Goal: Information Seeking & Learning: Learn about a topic

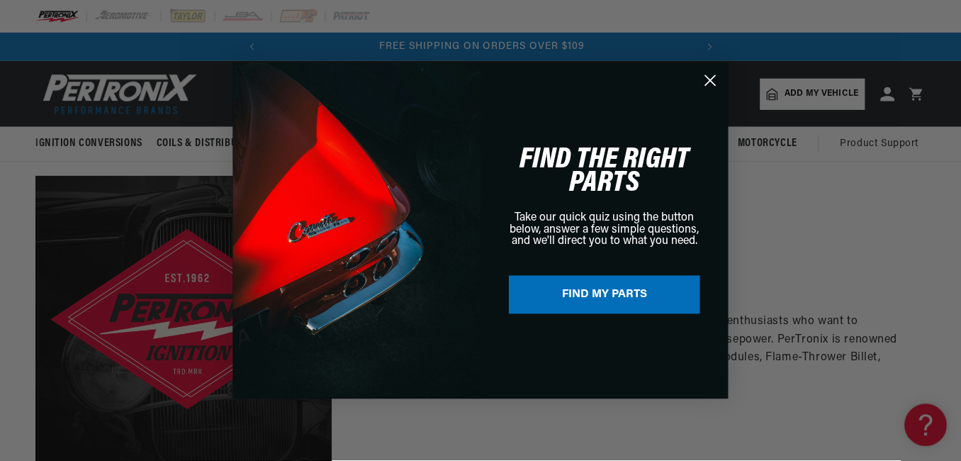
scroll to position [0, 429]
click at [714, 82] on circle "Close dialog" at bounding box center [710, 79] width 23 height 23
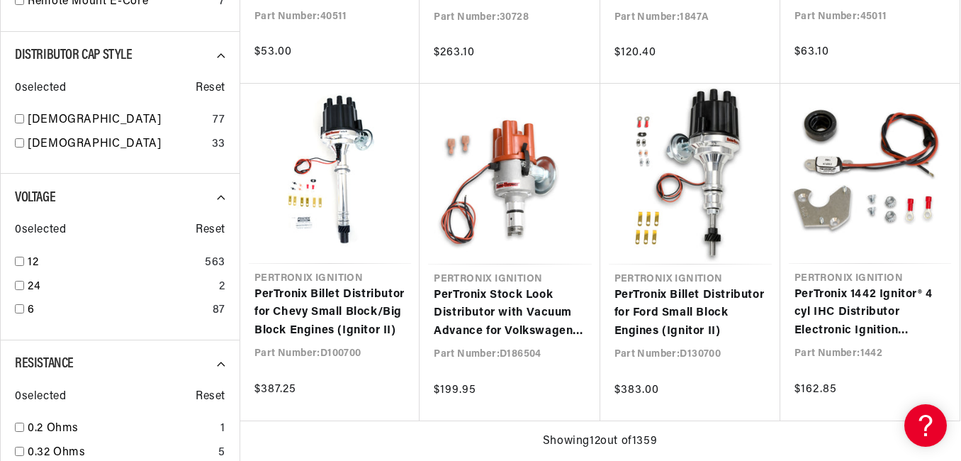
scroll to position [0, 0]
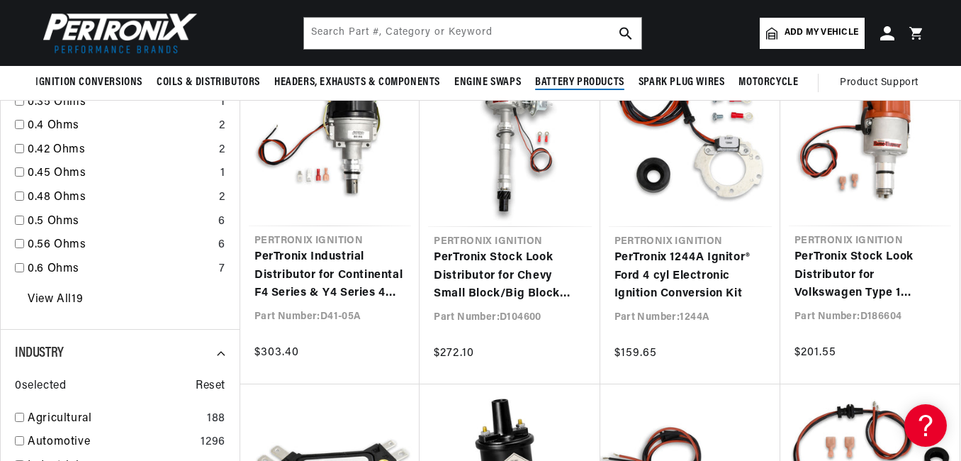
scroll to position [1488, 0]
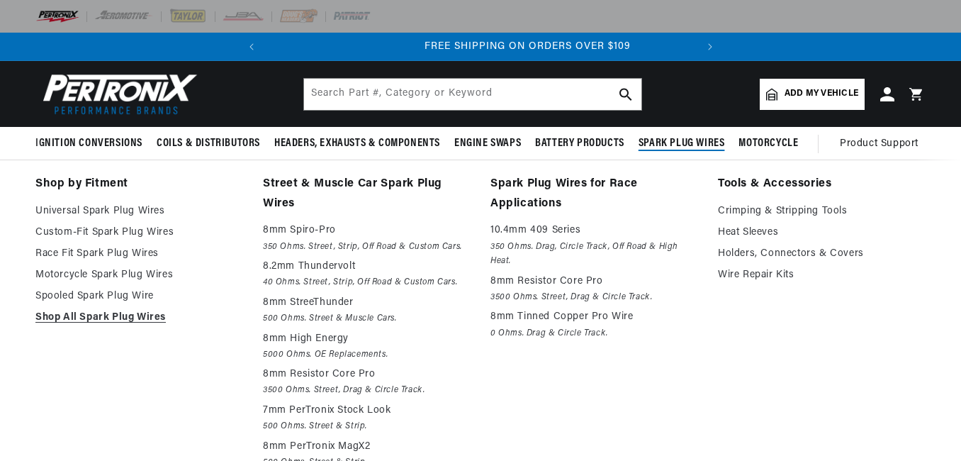
scroll to position [0, 429]
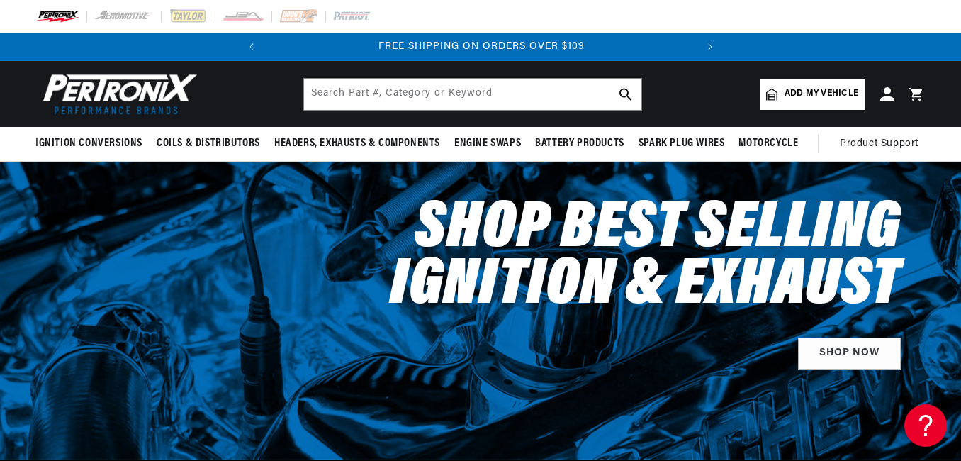
click at [808, 92] on span "Add my vehicle" at bounding box center [821, 93] width 74 height 13
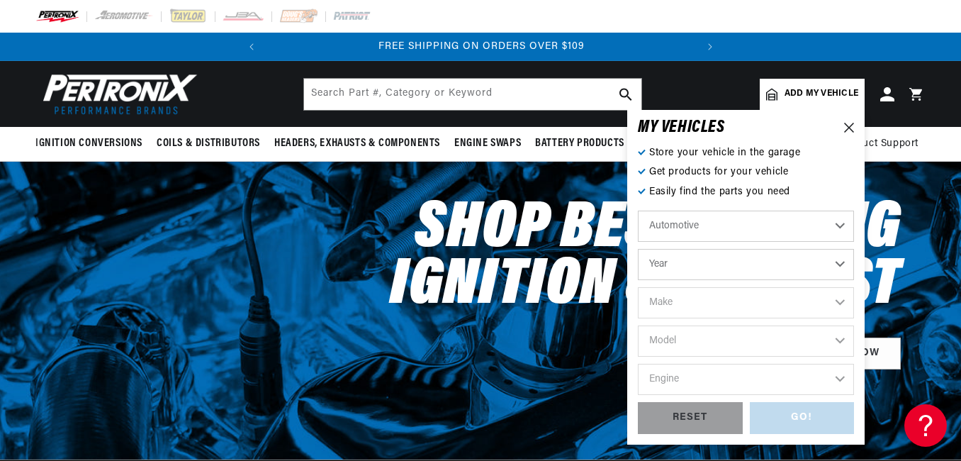
click at [838, 225] on select "Automotive Agricultural Industrial Marine Motorcycle" at bounding box center [746, 225] width 216 height 31
click at [638, 210] on select "Automotive Agricultural Industrial Marine Motorcycle" at bounding box center [746, 225] width 216 height 31
click at [673, 264] on select "Year 2026 2025 2024 2023 2022 2021 2020 2019 2018 2017 2016 2015 2014 2013 2012…" at bounding box center [746, 264] width 216 height 31
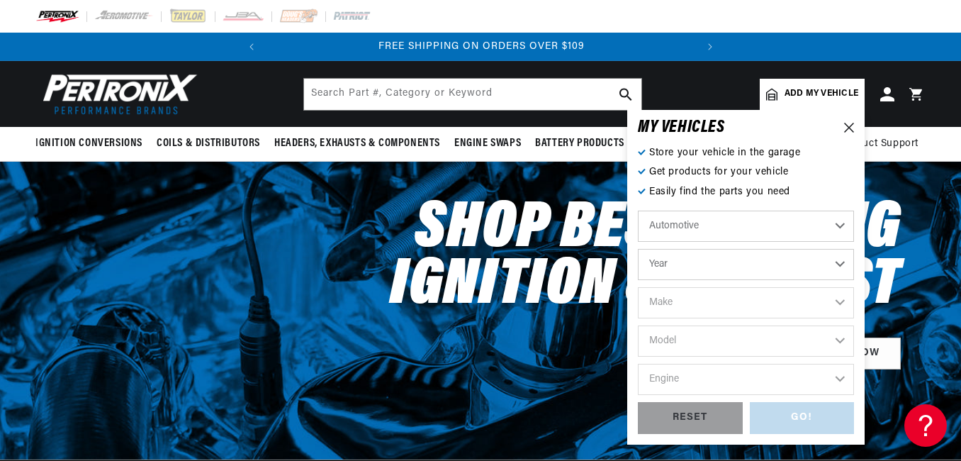
select select "1970"
click at [638, 249] on select "Year 2026 2025 2024 2023 2022 2021 2020 2019 2018 2017 2016 2015 2014 2013 2012…" at bounding box center [746, 264] width 216 height 31
select select "1970"
click at [694, 309] on select "Make Alfa Romeo American Motors Aston Martin Audi Austin Austin Healey Avanti B…" at bounding box center [746, 302] width 216 height 31
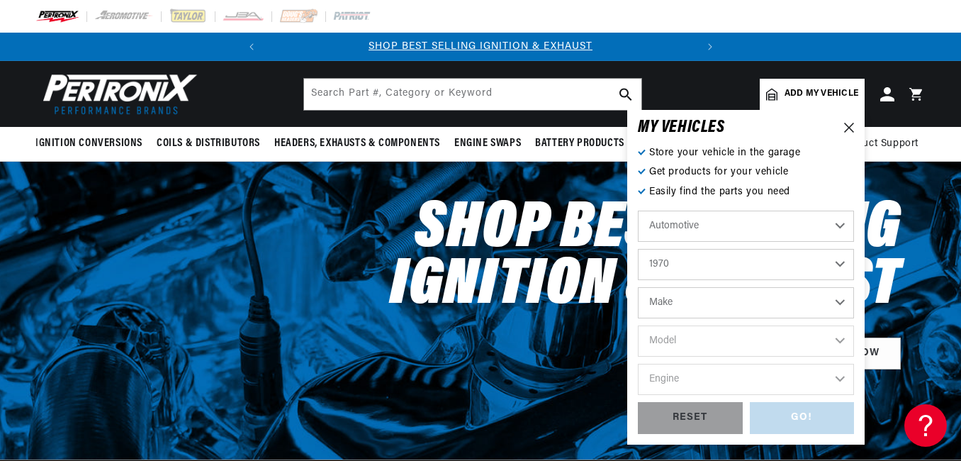
select select "Ford"
click at [638, 287] on select "Make Alfa Romeo American Motors Aston Martin Audi Austin Austin Healey Avanti B…" at bounding box center [746, 302] width 216 height 31
select select "Ford"
click at [684, 341] on select "Model Bronco Country Sedan Country Squire Custom Custom 500 E-100 Econoline E-2…" at bounding box center [746, 340] width 216 height 31
select select "F-100"
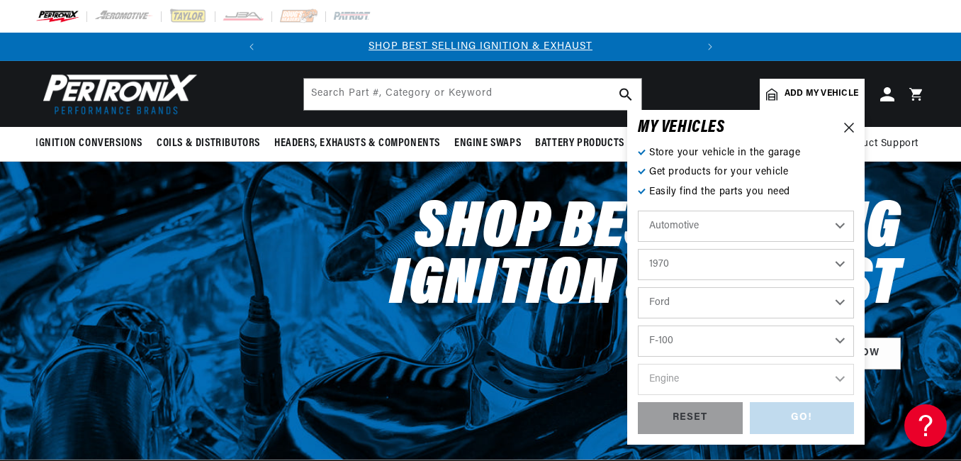
click at [638, 325] on select "Model Bronco Country Sedan Country Squire Custom Custom 500 E-100 Econoline E-2…" at bounding box center [746, 340] width 216 height 31
select select "F-100"
click at [706, 377] on select "Engine 289cid / 4.7L 302cid / 5.0L 360cid / 5.9L 390cid / 6.4L" at bounding box center [746, 378] width 216 height 31
select select "390cid-6.4L"
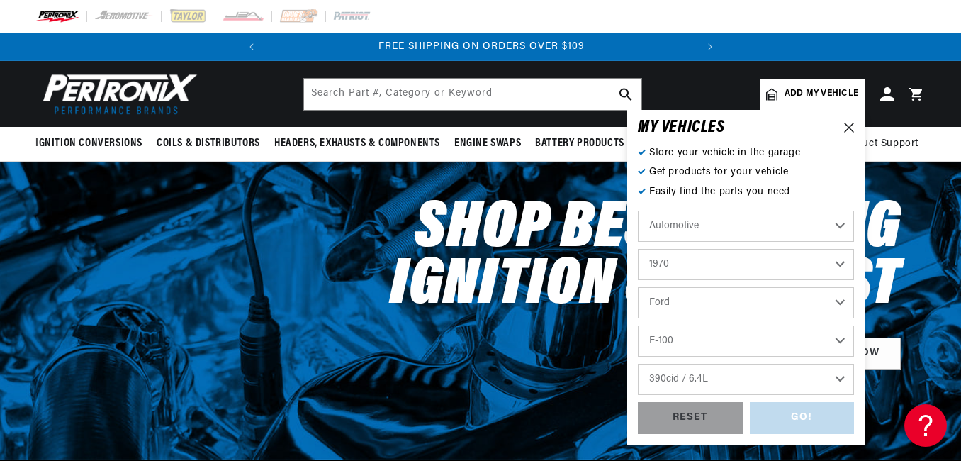
click at [638, 363] on select "Engine 289cid / 4.7L 302cid / 5.0L 360cid / 5.9L 390cid / 6.4L" at bounding box center [746, 378] width 216 height 31
select select "390cid-6.4L"
click at [803, 413] on div "GO!" at bounding box center [802, 418] width 105 height 32
select select "1970"
select select "Ford"
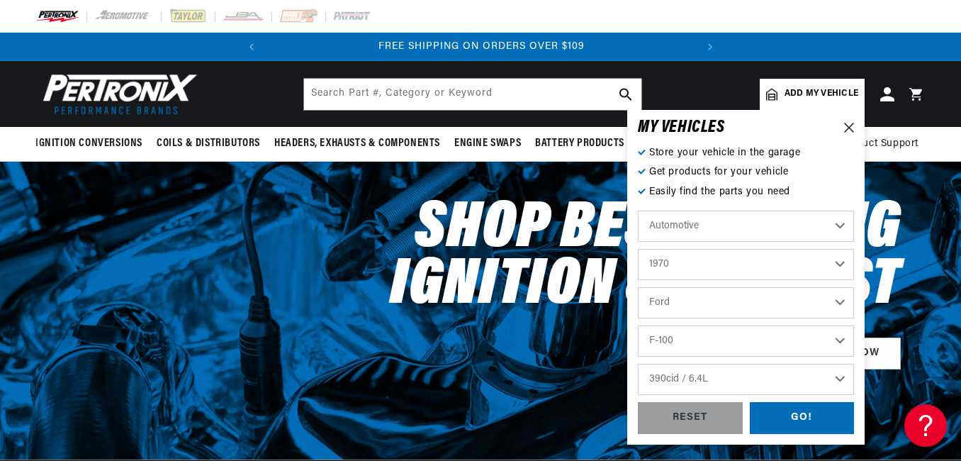
select select "F-100"
select select "390cid-6.4L"
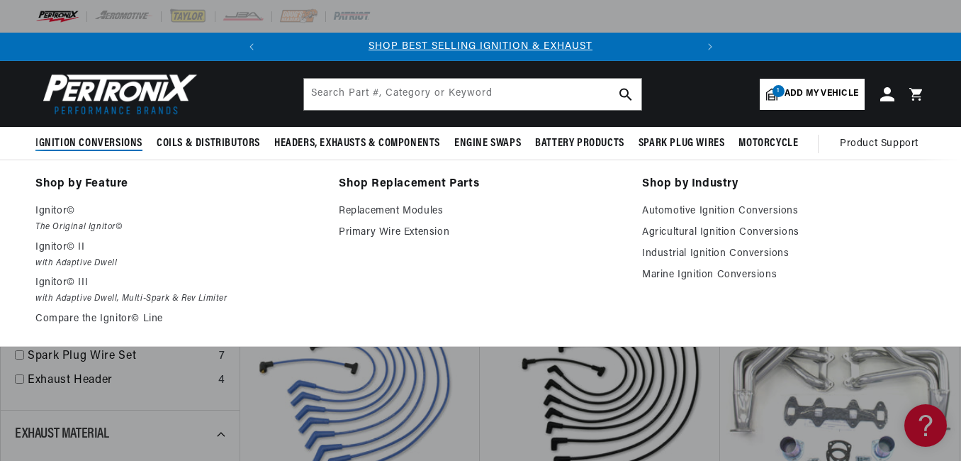
click at [85, 142] on span "Ignition Conversions" at bounding box center [88, 143] width 107 height 15
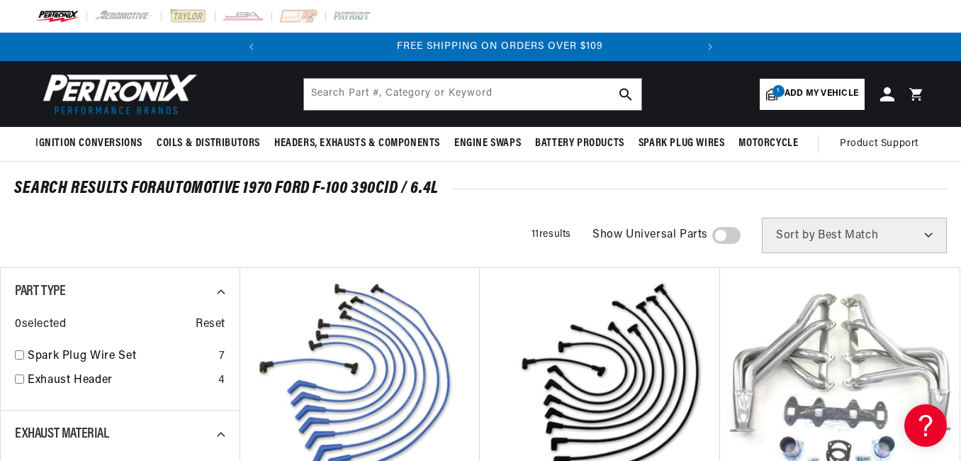
scroll to position [0, 429]
click at [163, 101] on img at bounding box center [116, 93] width 163 height 49
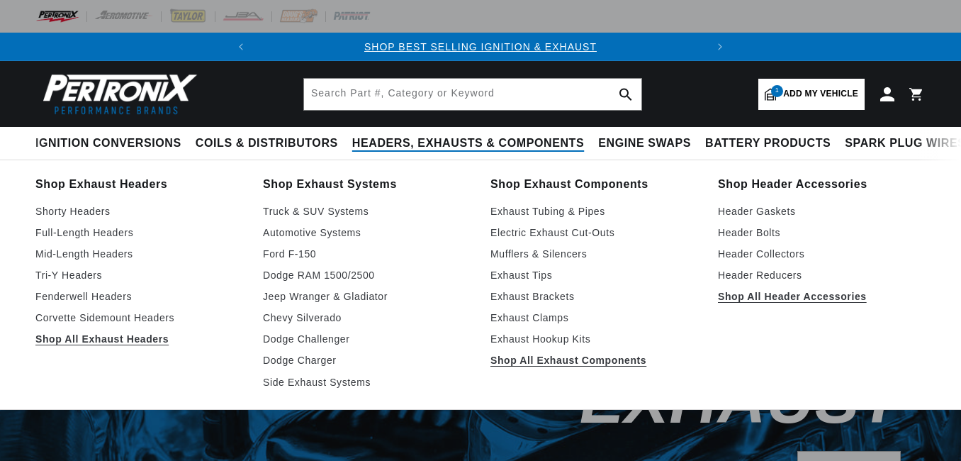
select select "1970"
select select "Ford"
select select "F-100"
select select "390cid-6.4L"
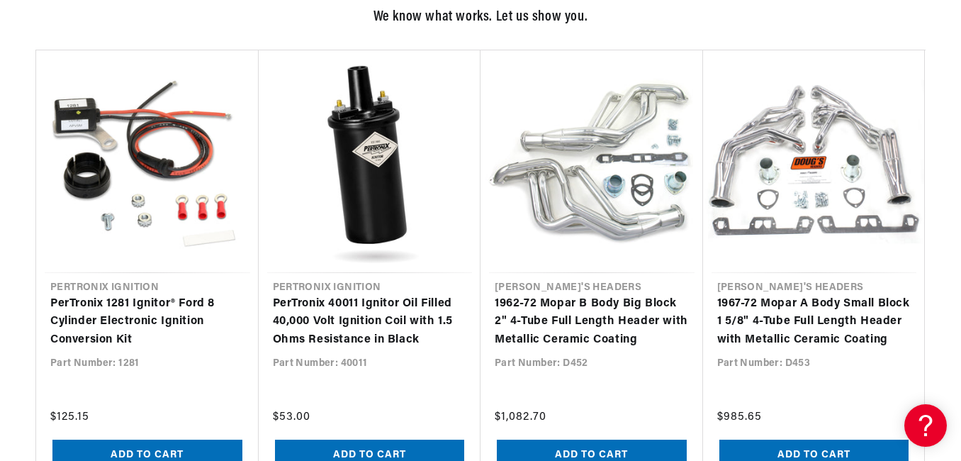
scroll to position [1346, 0]
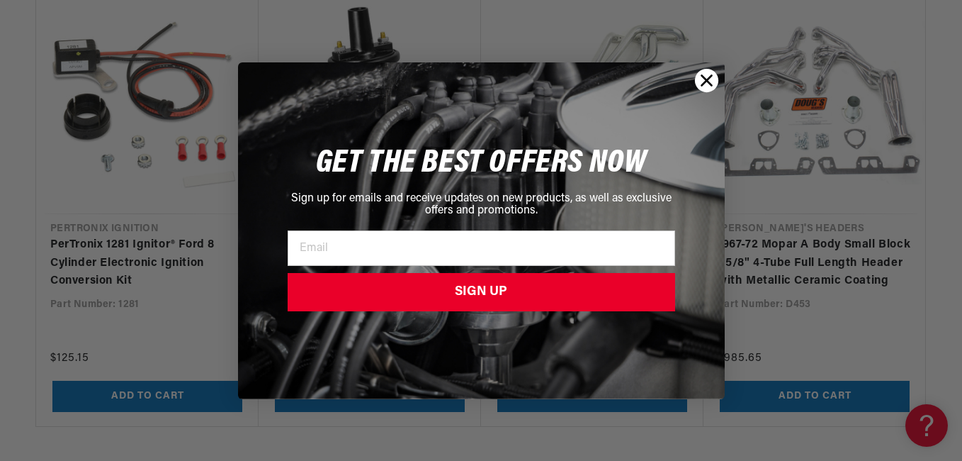
click at [709, 83] on icon "Close dialog" at bounding box center [706, 80] width 10 height 10
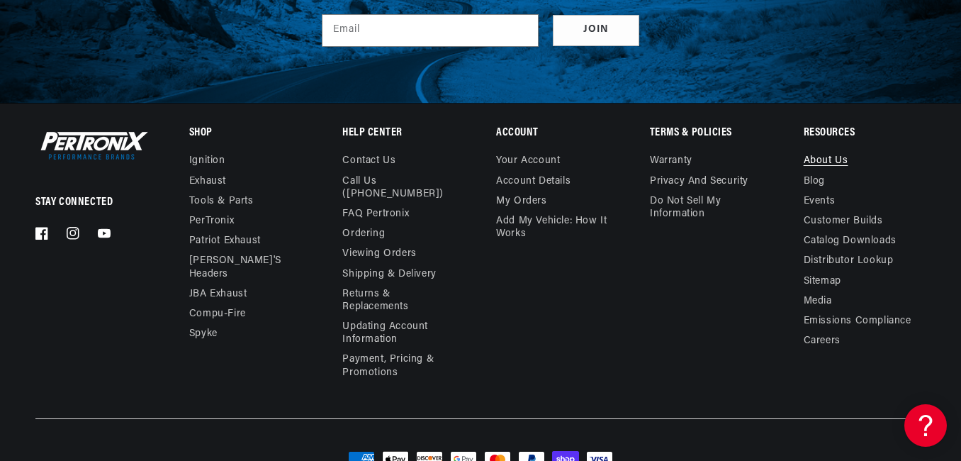
scroll to position [0, 429]
click at [820, 157] on link "About Us" at bounding box center [825, 162] width 45 height 16
